Goal: Information Seeking & Learning: Learn about a topic

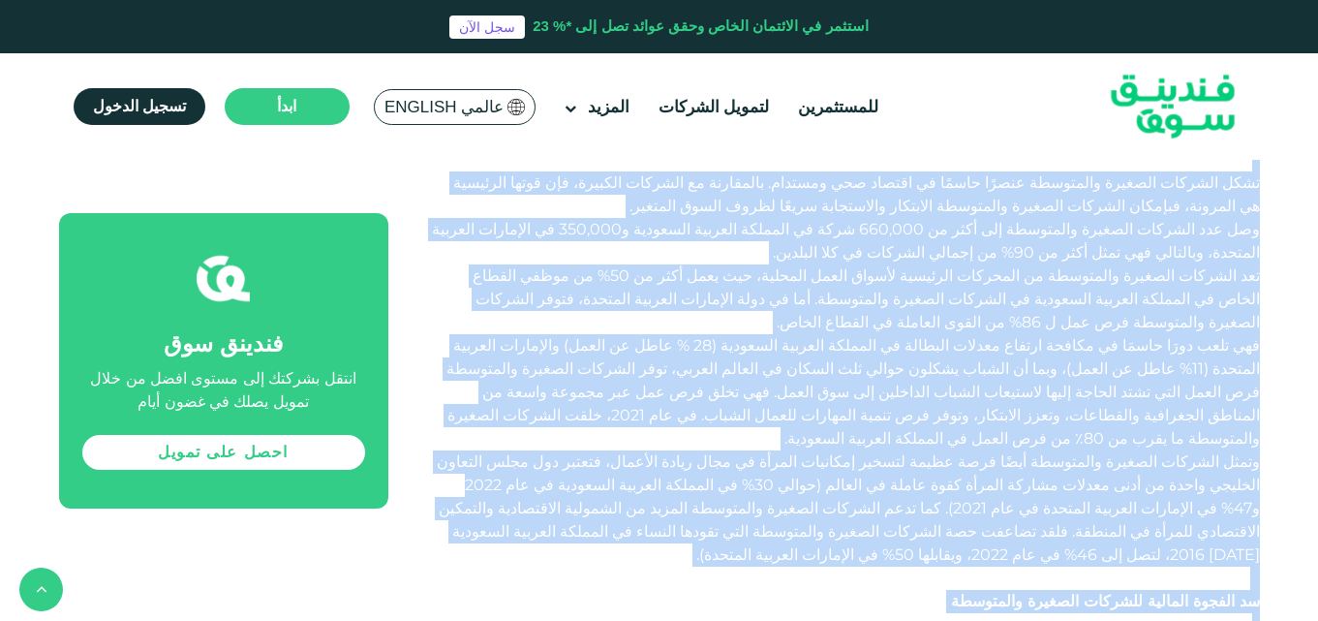
scroll to position [1345, 0]
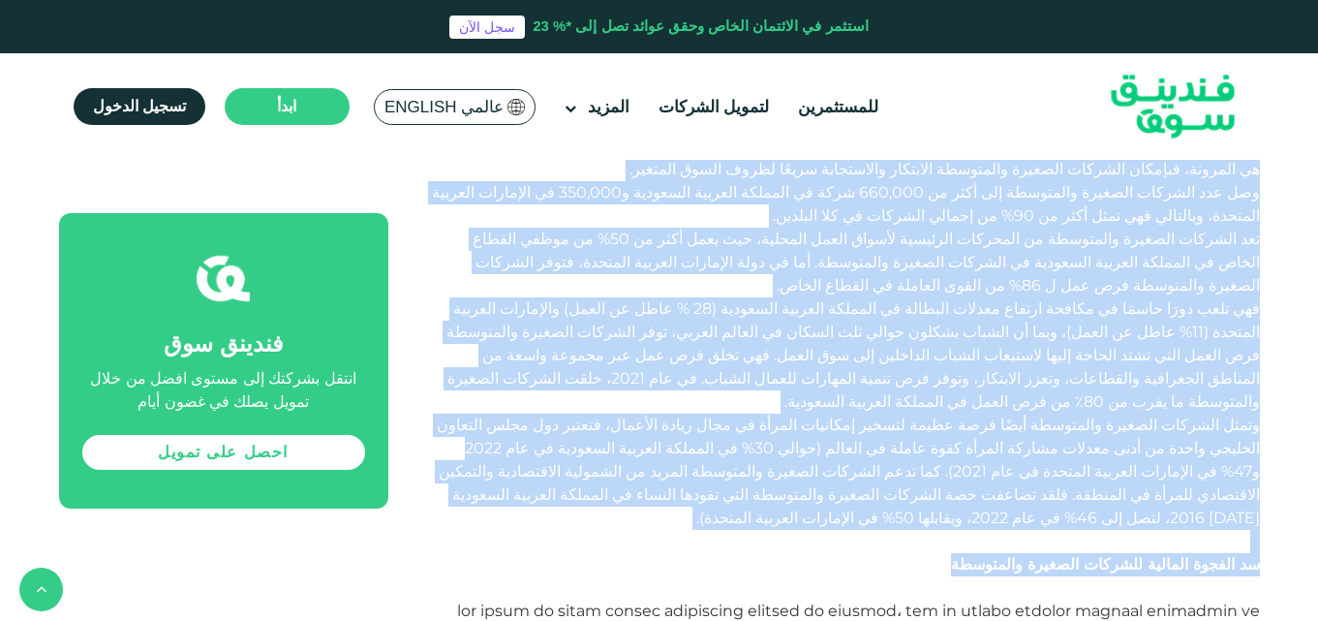
drag, startPoint x: 1266, startPoint y: 302, endPoint x: 997, endPoint y: 392, distance: 283.8
click at [997, 392] on div "الصفحة الرئيسية المدونة الشركات الصغيرة والمتوسطة" at bounding box center [659, 508] width 1318 height 3358
copy div "lorem ipsumdo sitamet consectet adipi elitseddo eiusmodt inci utlabor etdolor m…"
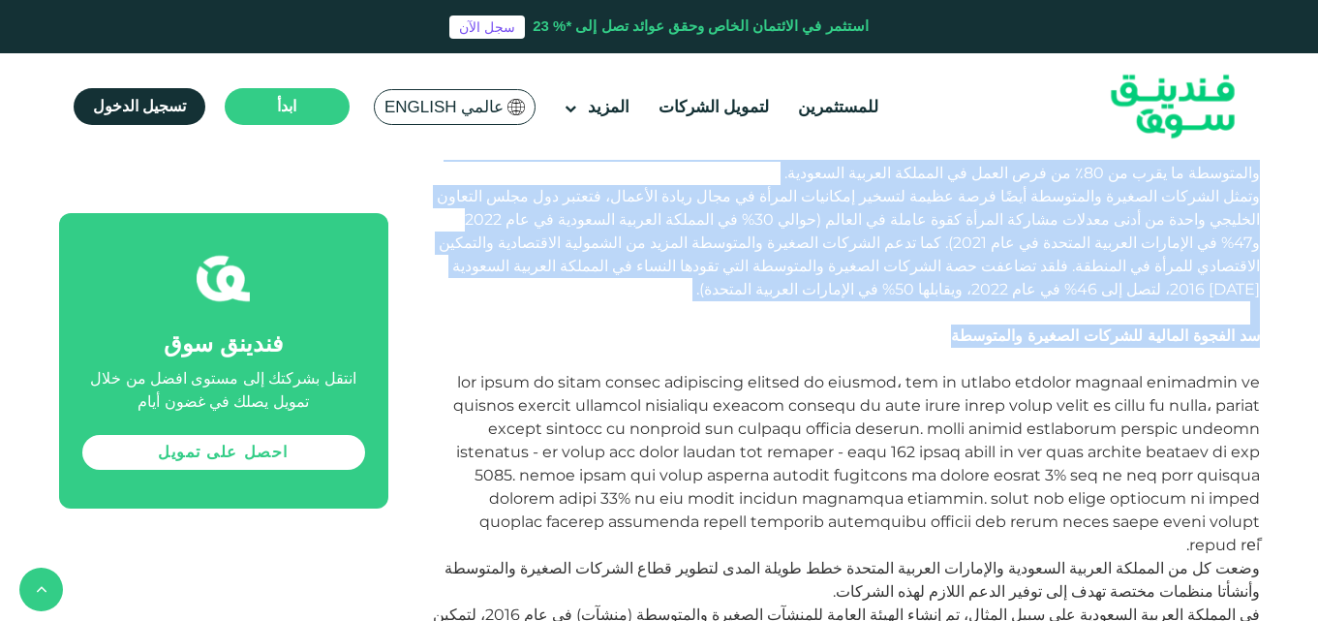
scroll to position [1577, 0]
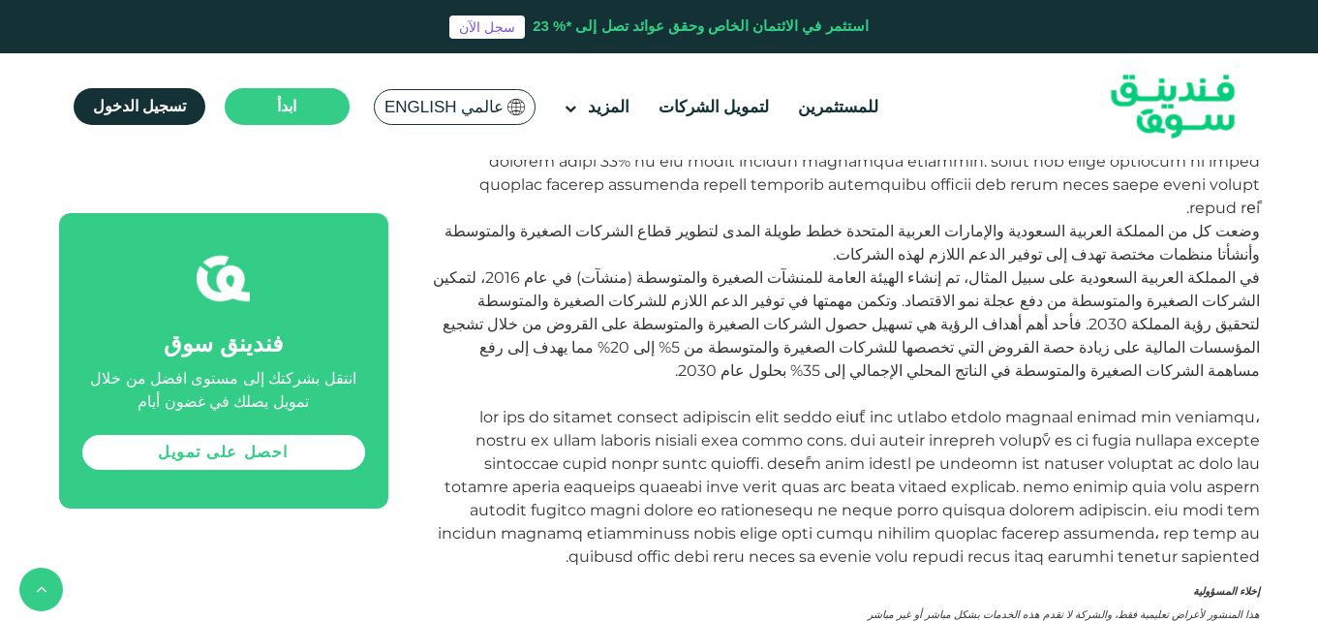
scroll to position [1964, 0]
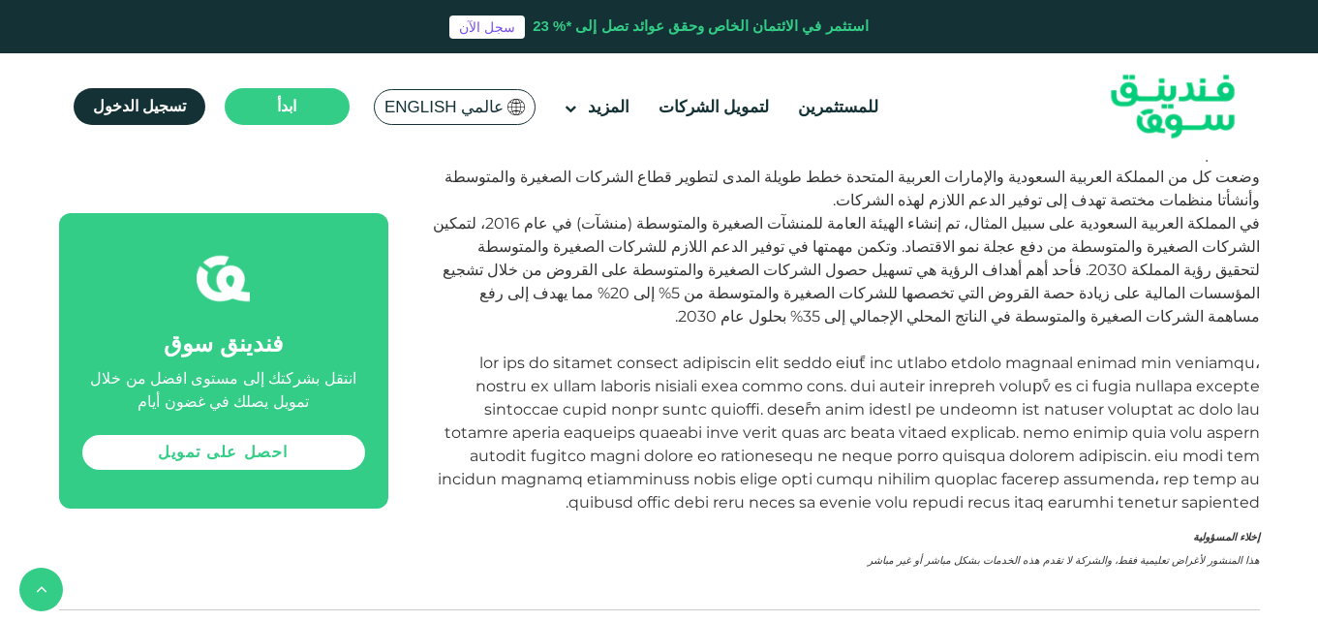
click at [1036, 273] on div "الصفحة الرئيسية المدونة الشركات الصغيرة والمتوسطة" at bounding box center [659, 89] width 1201 height 2917
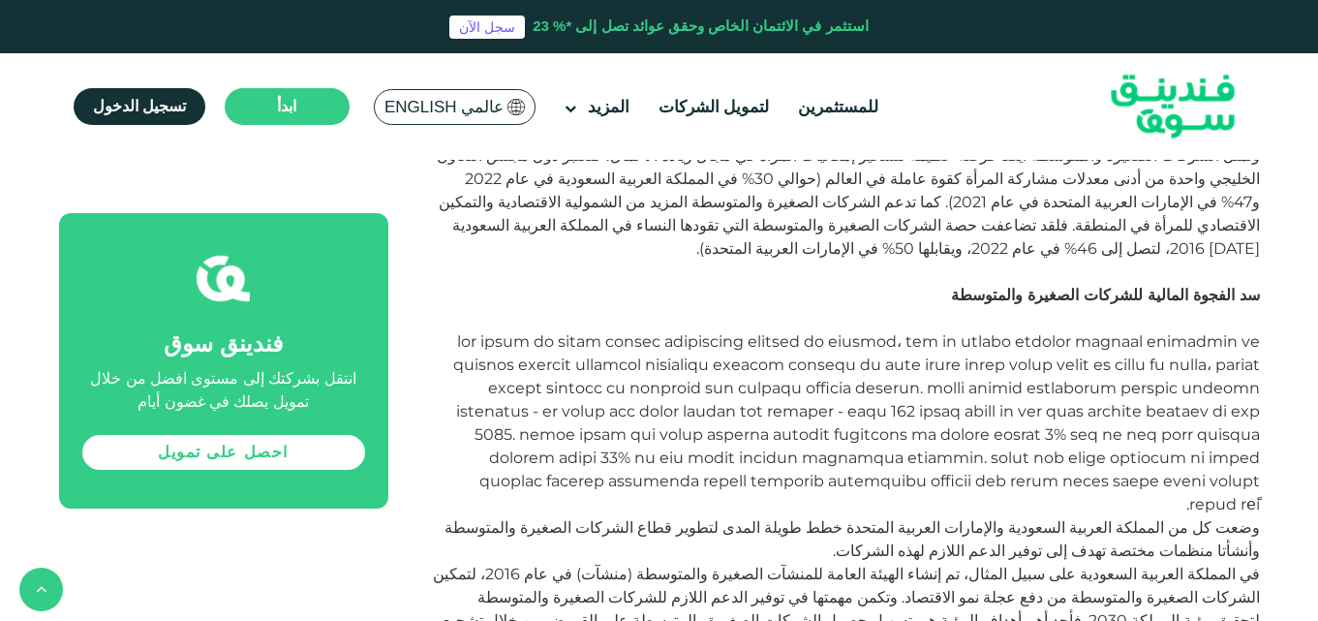
scroll to position [1616, 0]
click at [1036, 330] on span at bounding box center [856, 420] width 807 height 181
